Goal: Task Accomplishment & Management: Manage account settings

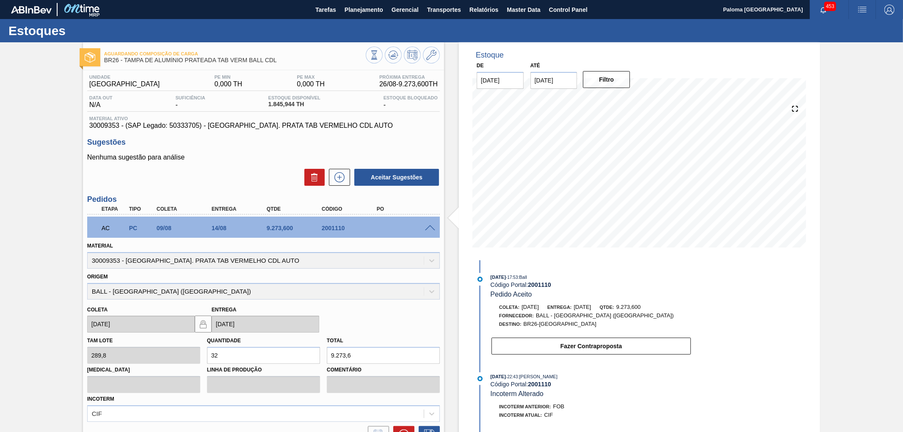
scroll to position [17, 0]
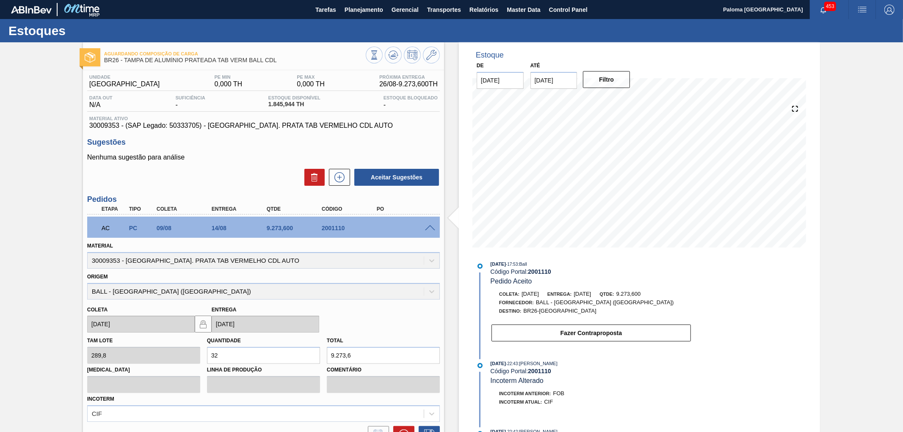
click at [335, 227] on div "2001110" at bounding box center [351, 228] width 62 height 7
click at [335, 229] on div "2001110" at bounding box center [351, 228] width 62 height 7
click at [362, 9] on span "Planejamento" at bounding box center [364, 10] width 39 height 10
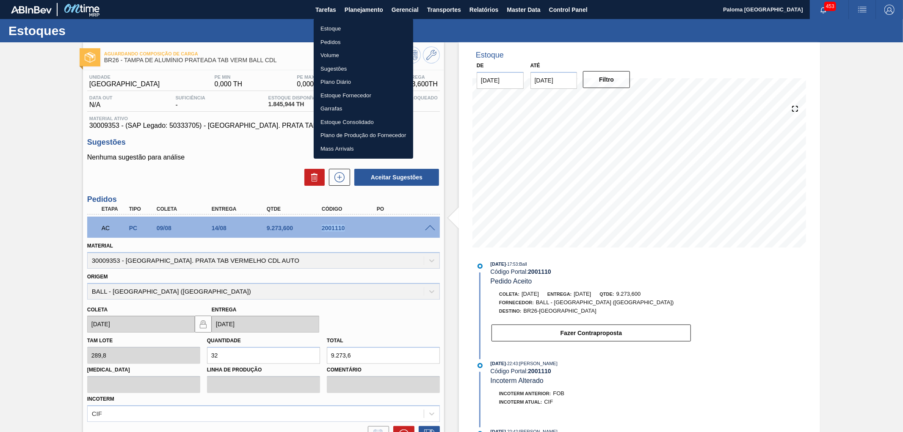
click at [335, 44] on li "Pedidos" at bounding box center [363, 43] width 99 height 14
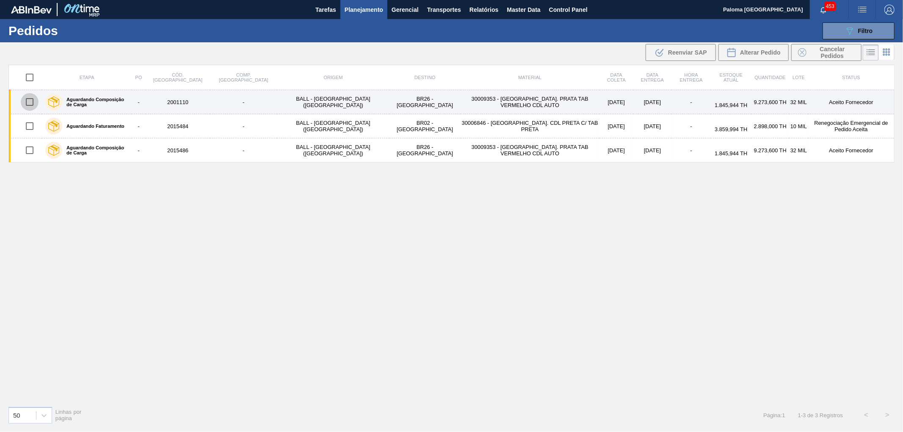
click at [29, 98] on input "checkbox" at bounding box center [30, 102] width 18 height 18
checkbox input "true"
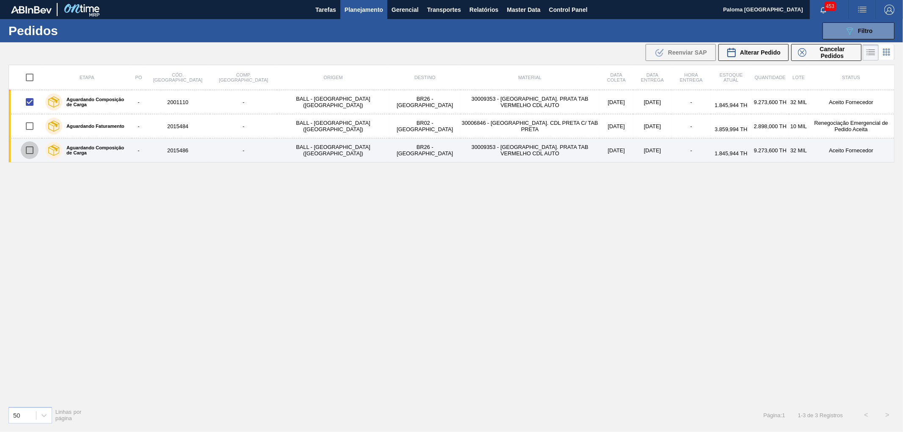
click at [28, 151] on input "checkbox" at bounding box center [30, 150] width 18 height 18
checkbox input "true"
